Goal: Task Accomplishment & Management: Manage account settings

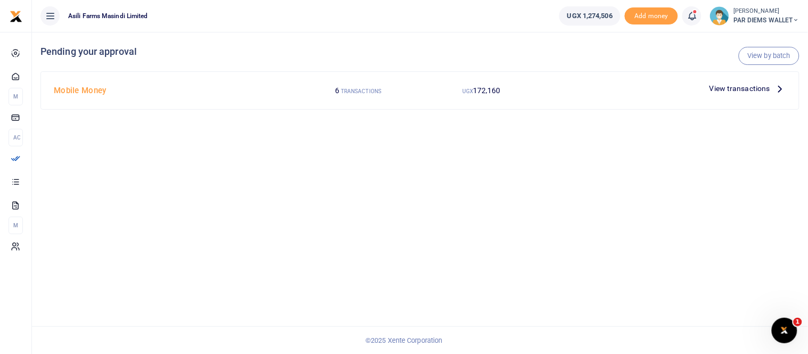
click at [778, 86] on icon at bounding box center [780, 89] width 12 height 12
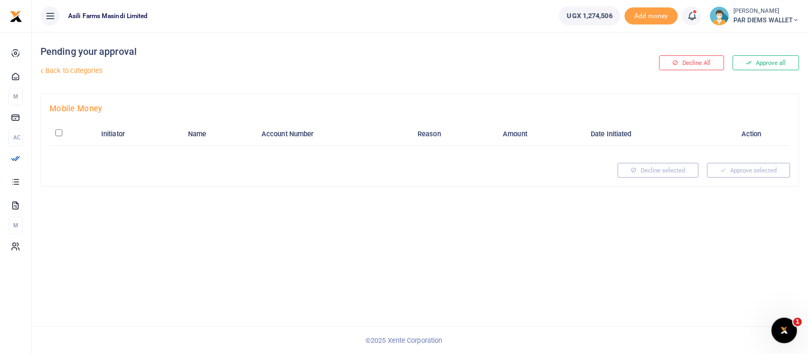
click at [691, 14] on icon at bounding box center [691, 16] width 11 height 12
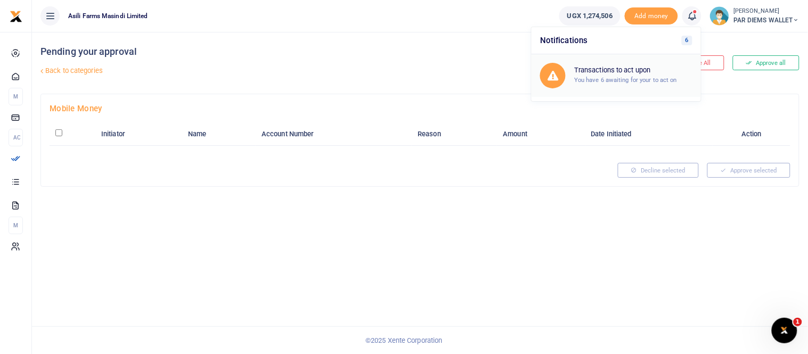
click at [603, 72] on h6 "Transactions to act upon" at bounding box center [633, 70] width 118 height 9
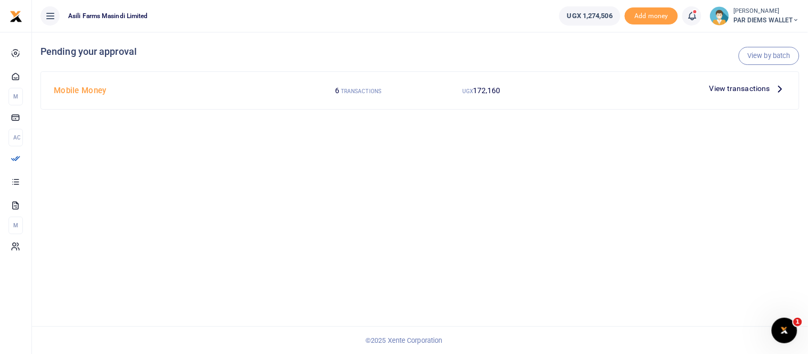
click at [781, 86] on icon at bounding box center [780, 89] width 12 height 12
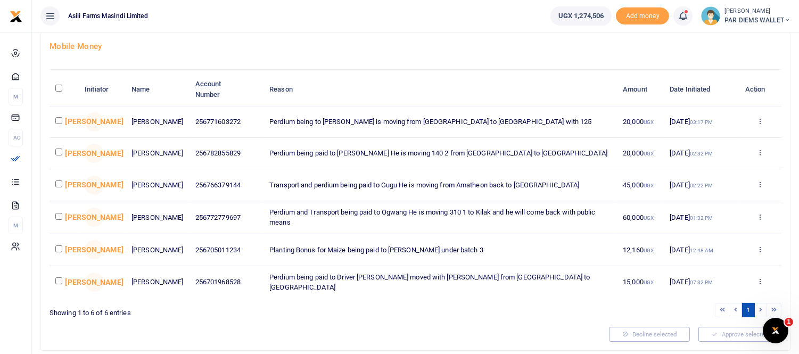
scroll to position [43, 0]
